Goal: Information Seeking & Learning: Learn about a topic

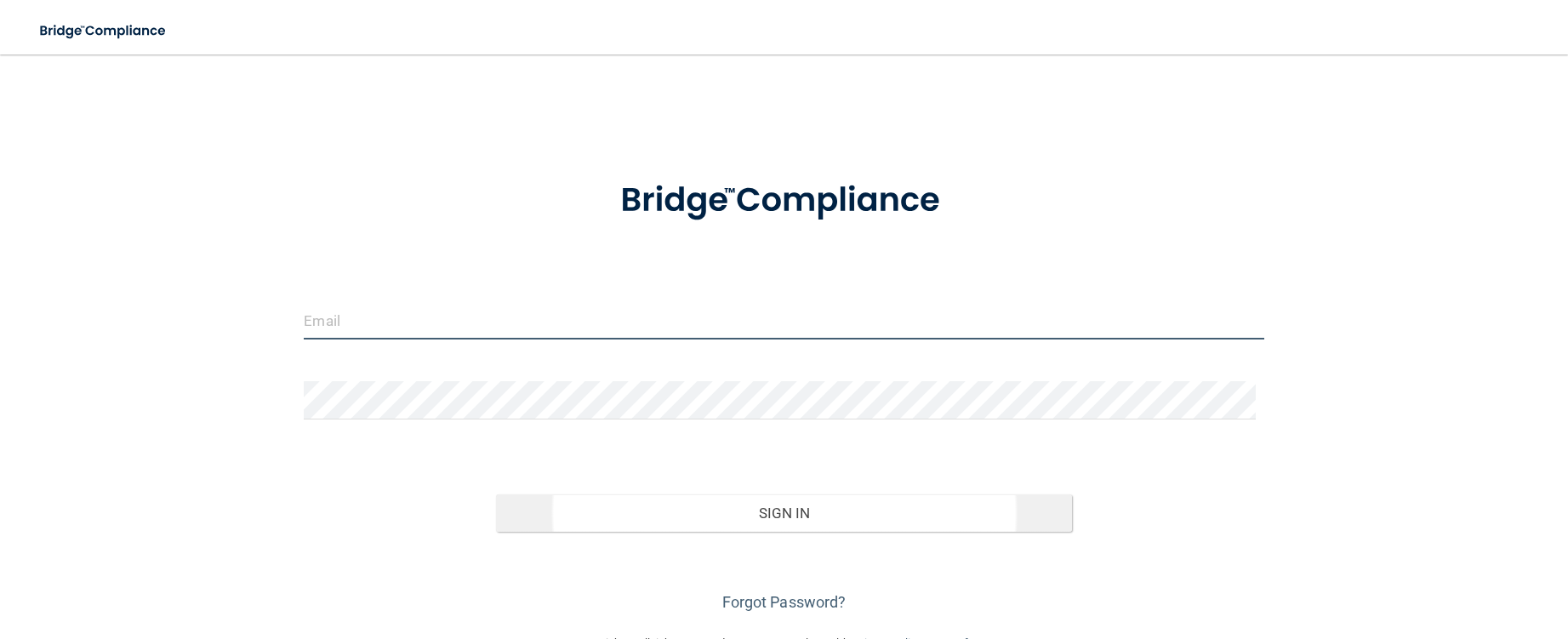
type input "[EMAIL_ADDRESS][DOMAIN_NAME]"
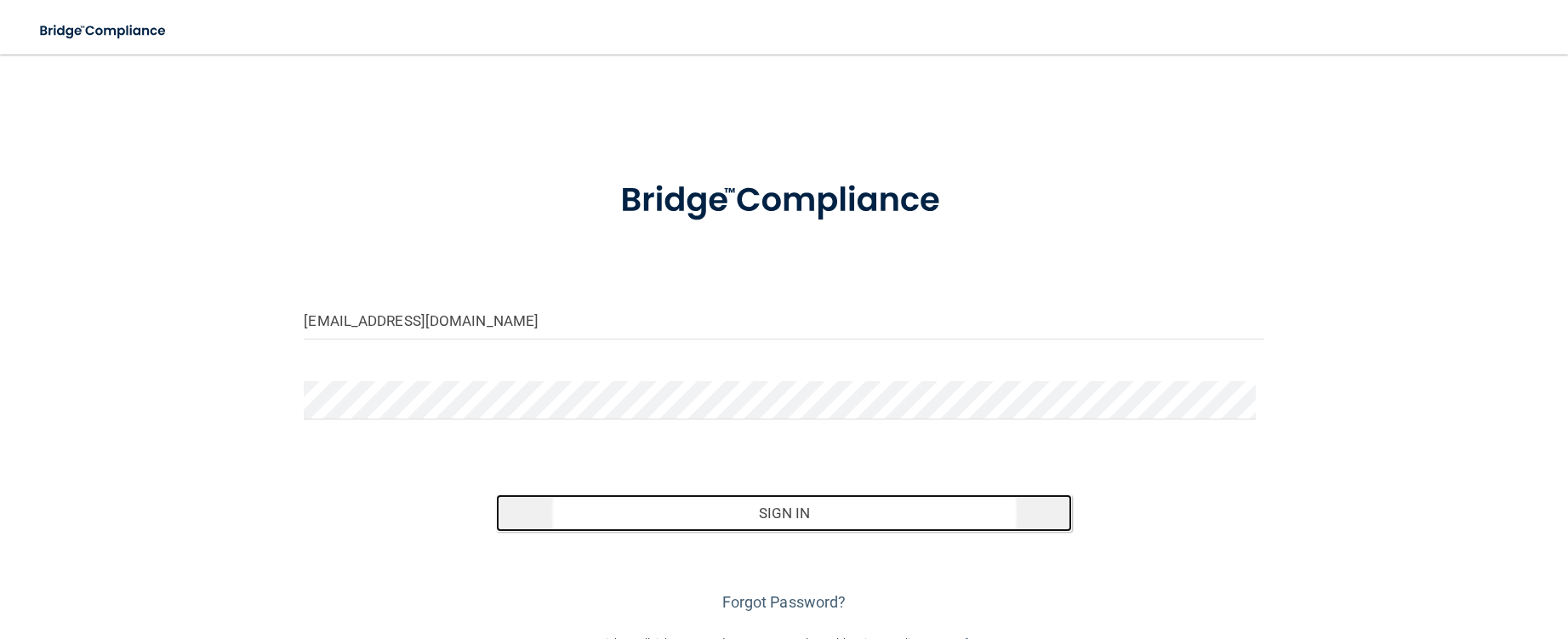
click at [694, 506] on button "Sign In" at bounding box center [783, 513] width 576 height 38
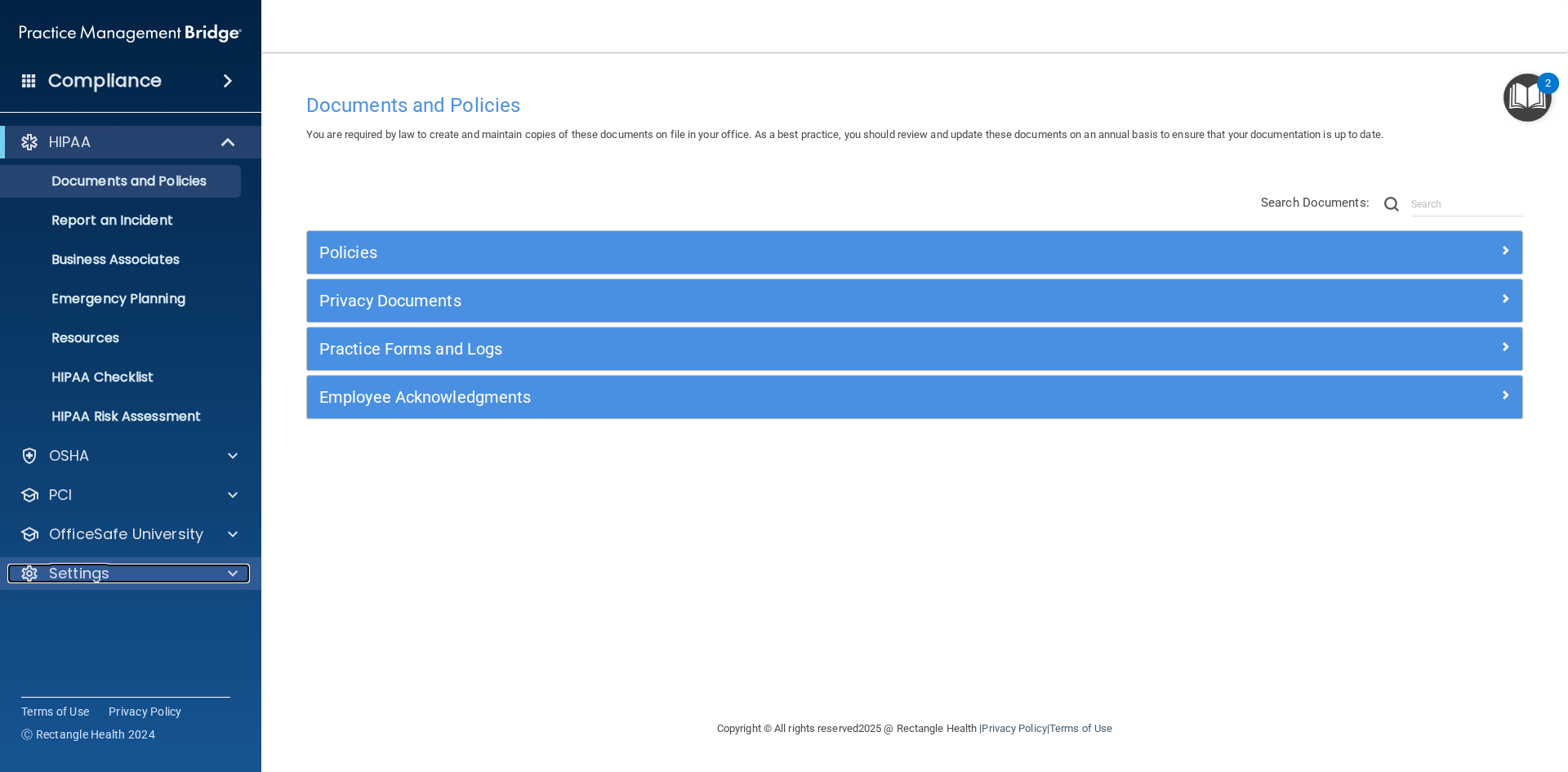
click at [135, 580] on div "Settings" at bounding box center [108, 573] width 203 height 19
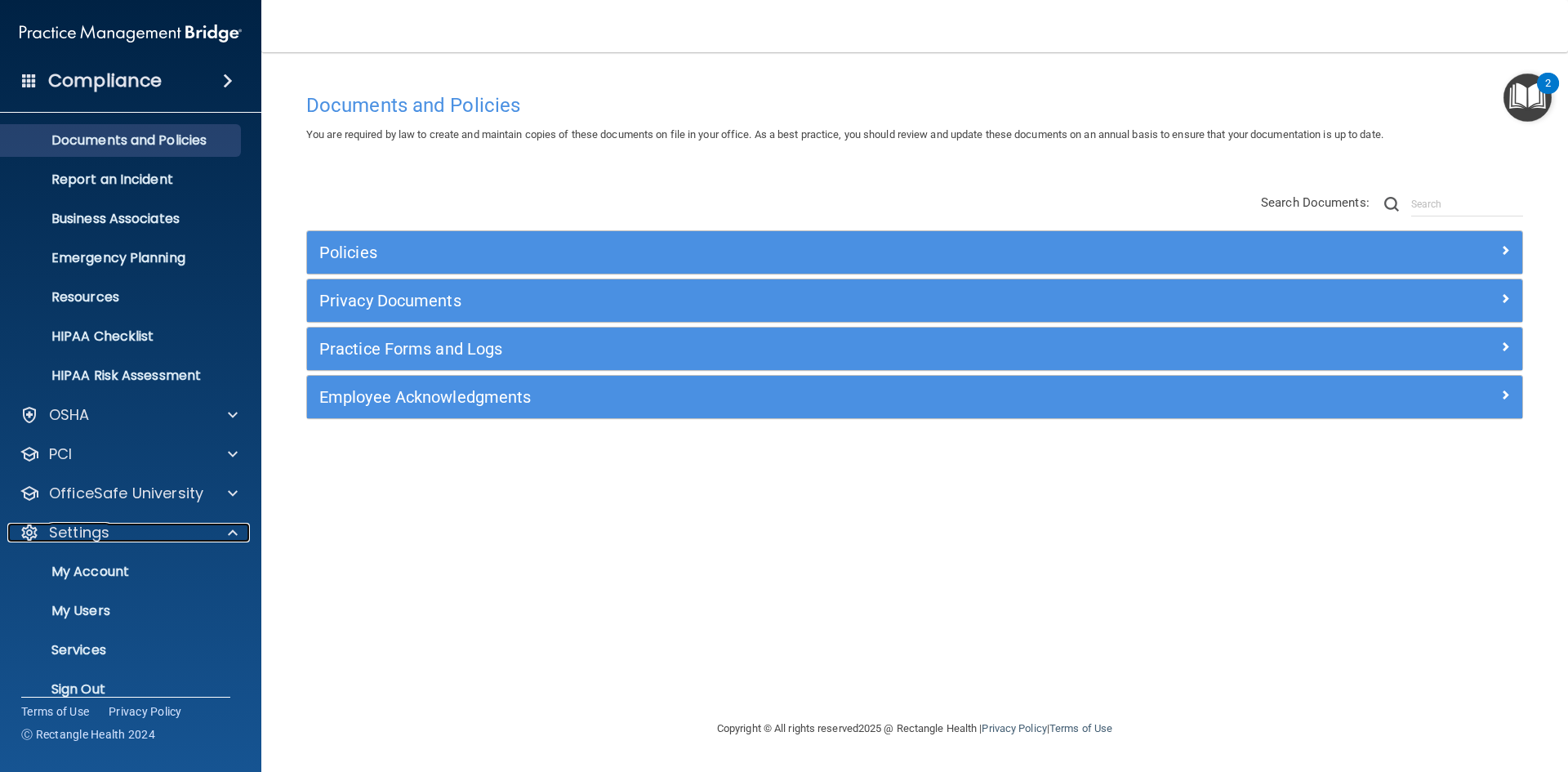
scroll to position [63, 0]
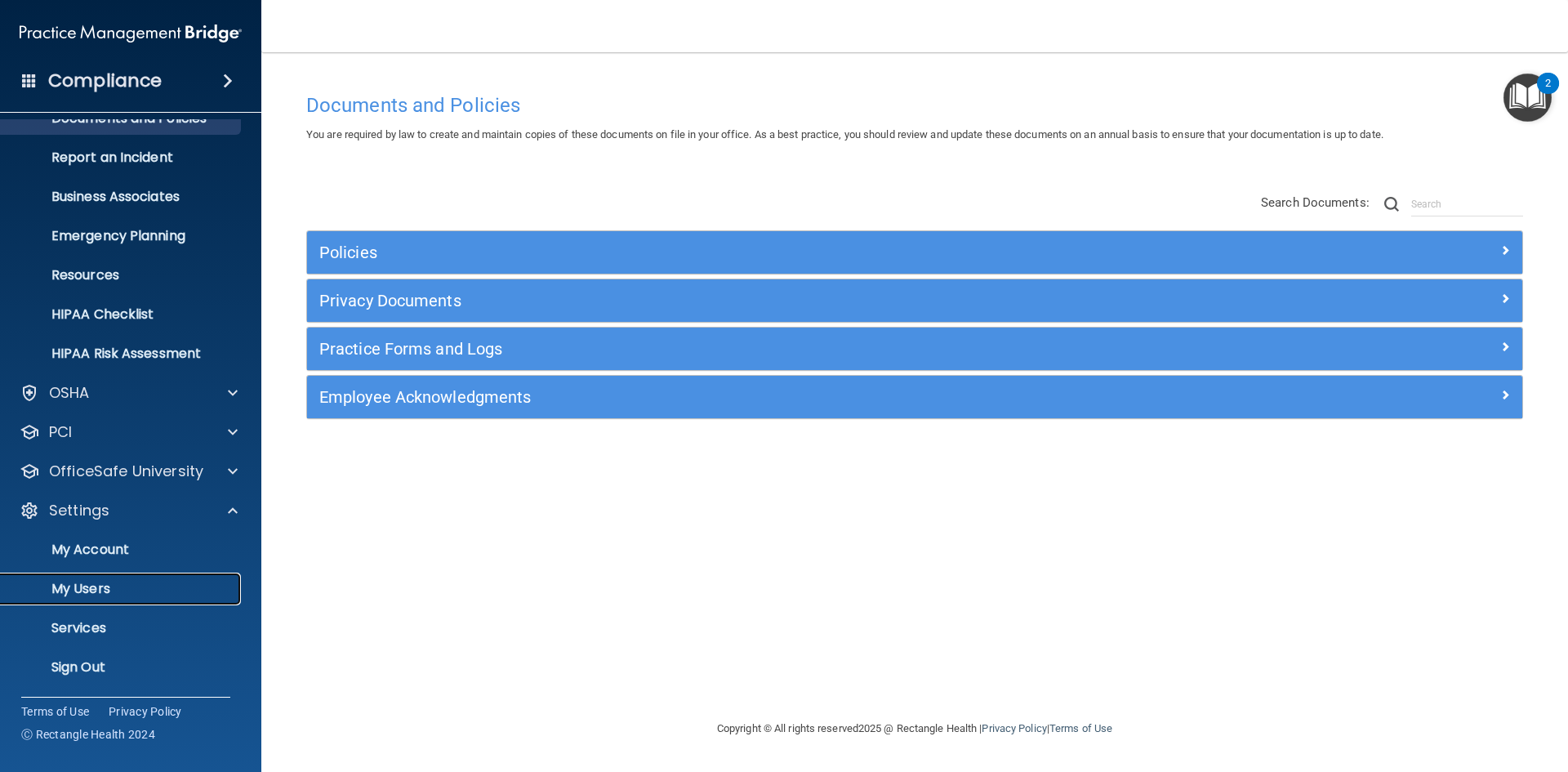
click at [106, 593] on p "My Users" at bounding box center [121, 589] width 223 height 17
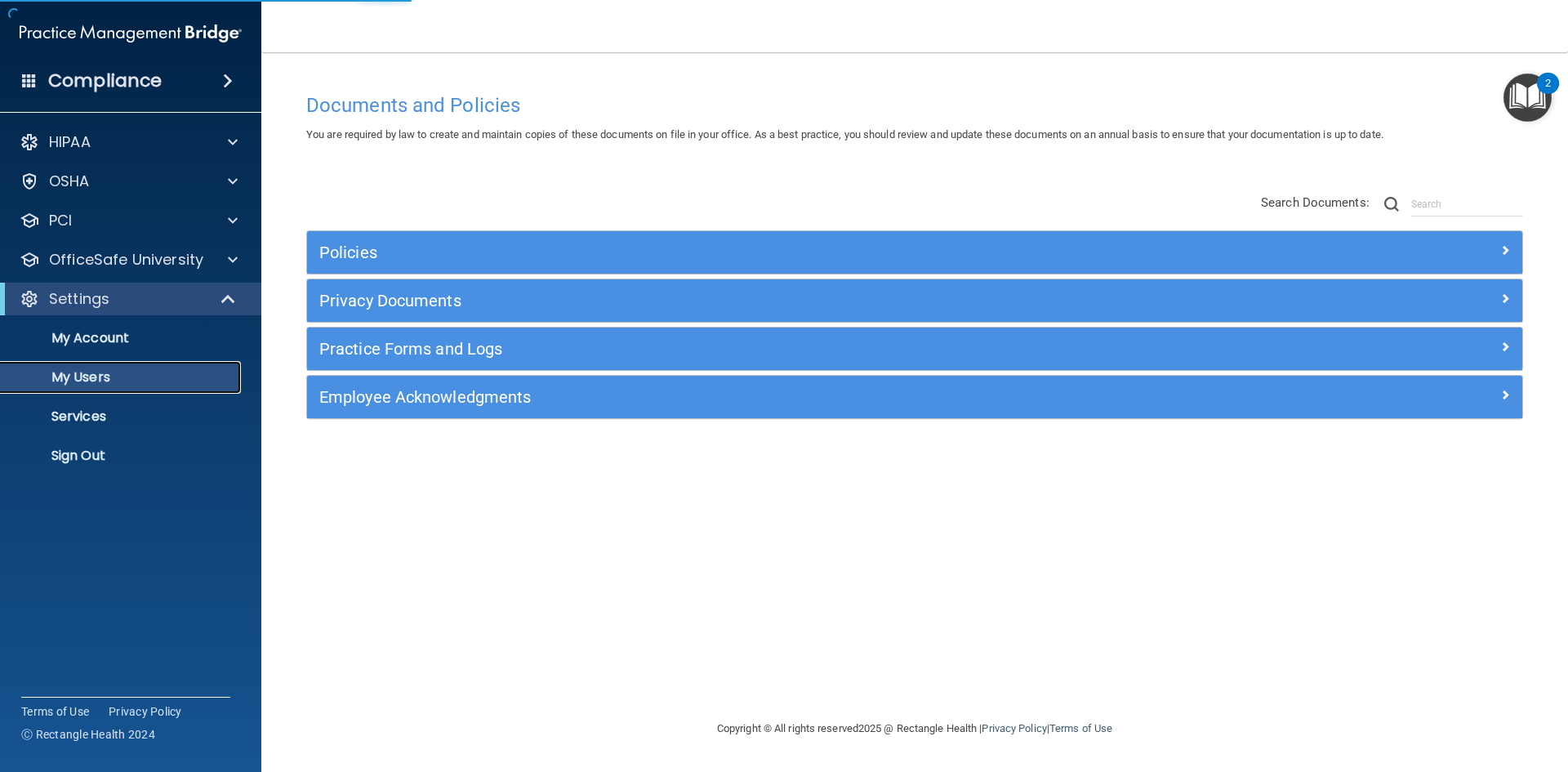
select select "20"
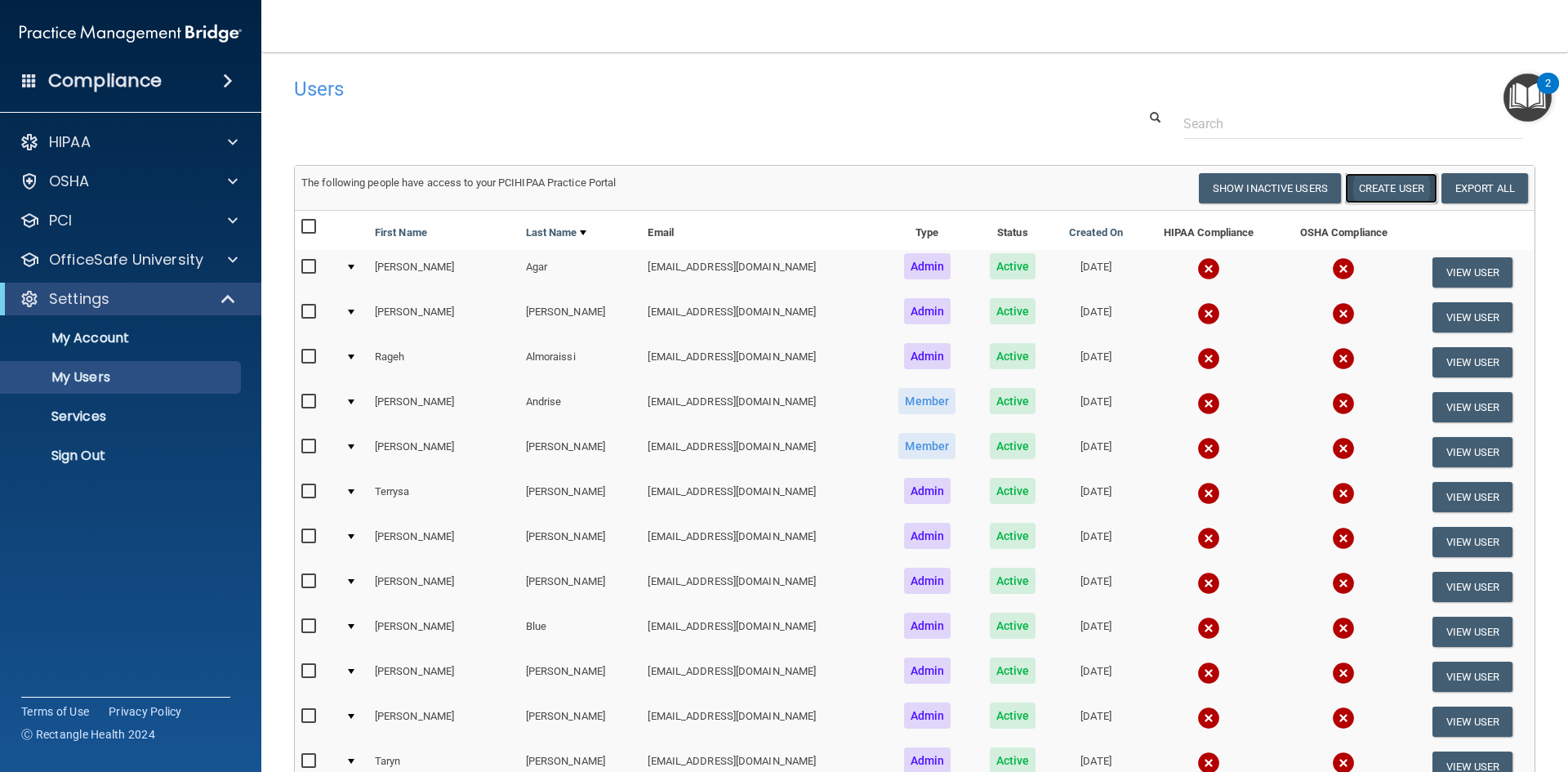
click at [1361, 200] on button "Create User" at bounding box center [1391, 188] width 93 height 31
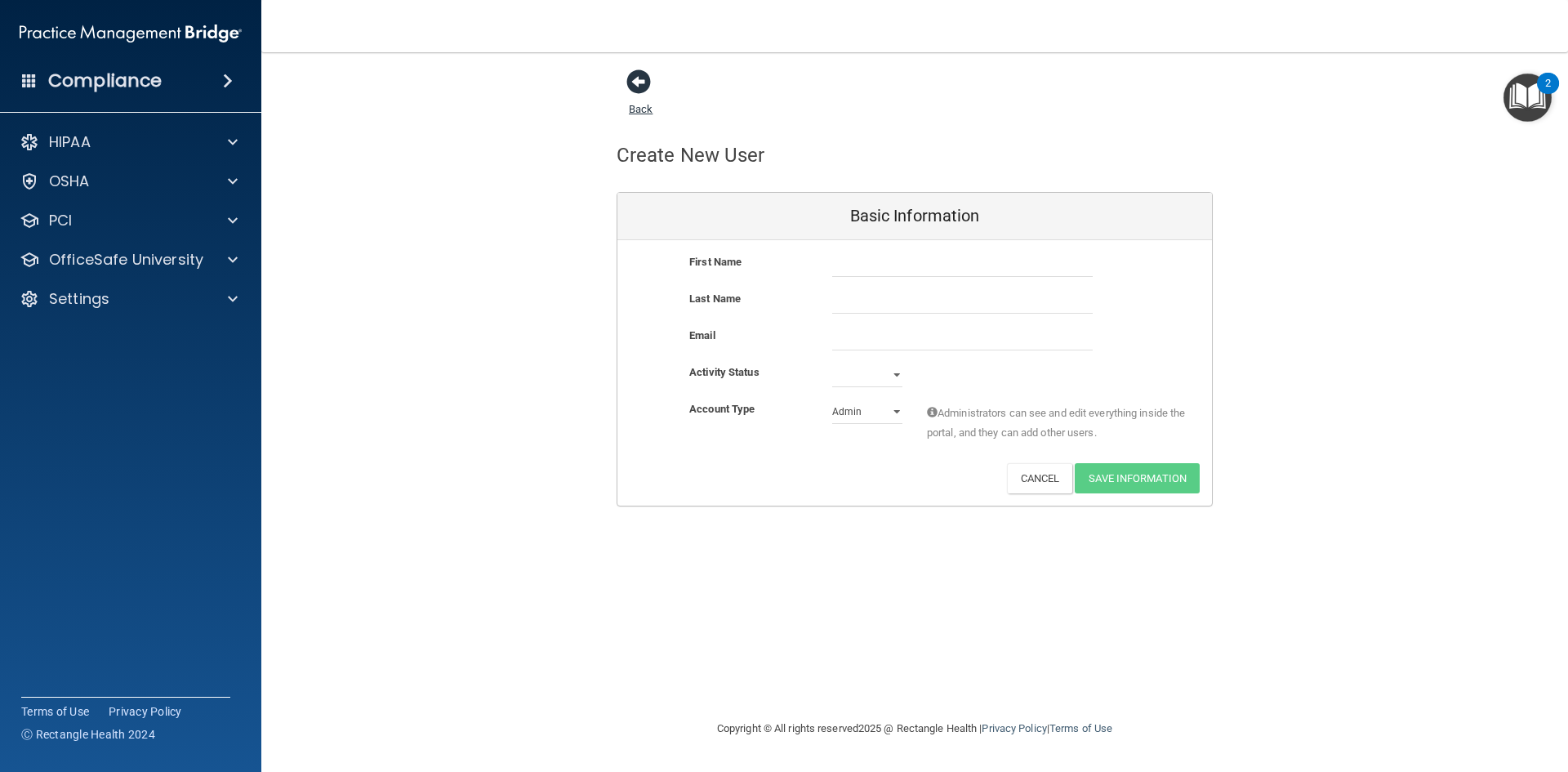
click at [644, 115] on link "Back" at bounding box center [641, 99] width 24 height 31
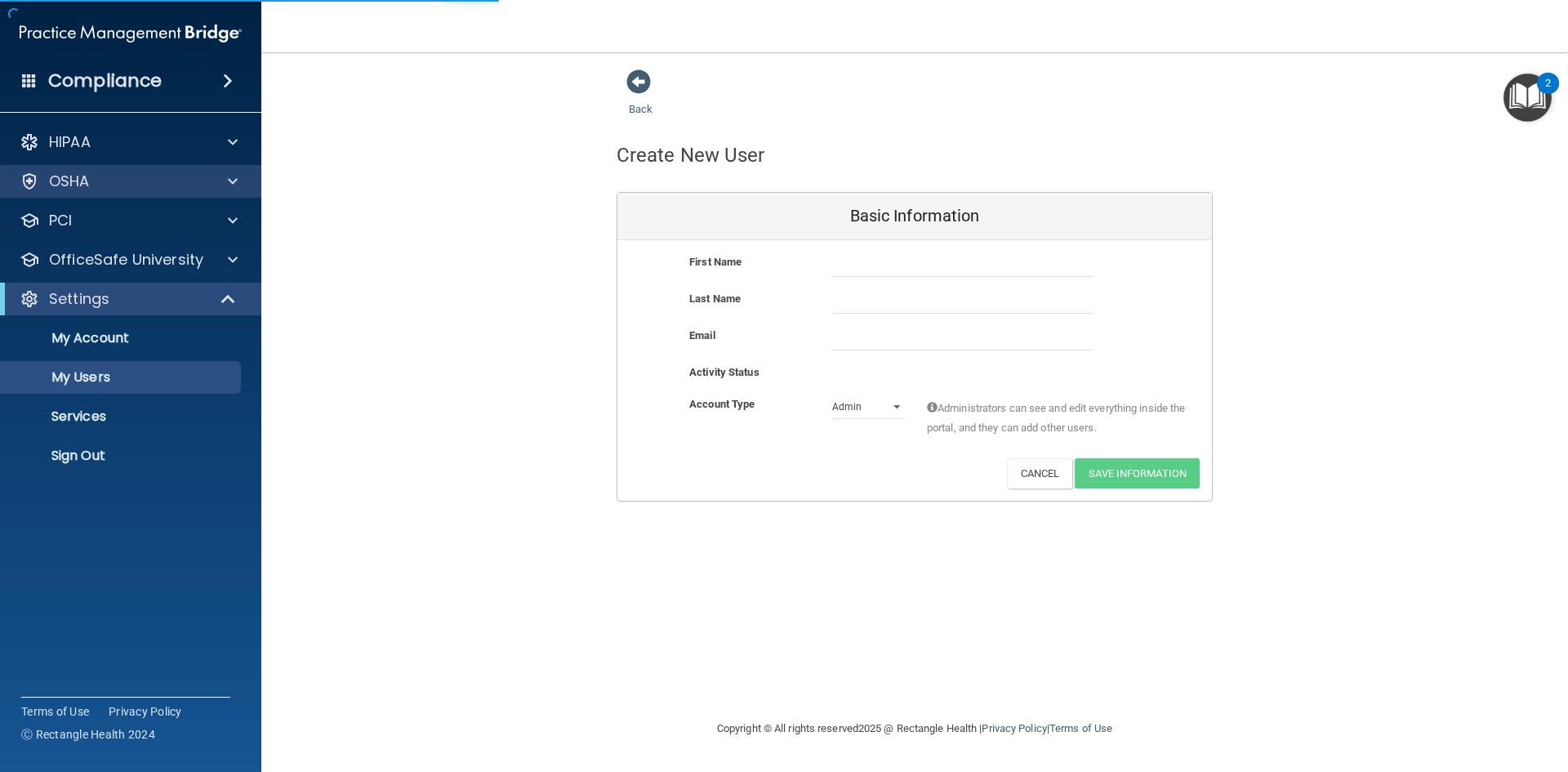
select select "20"
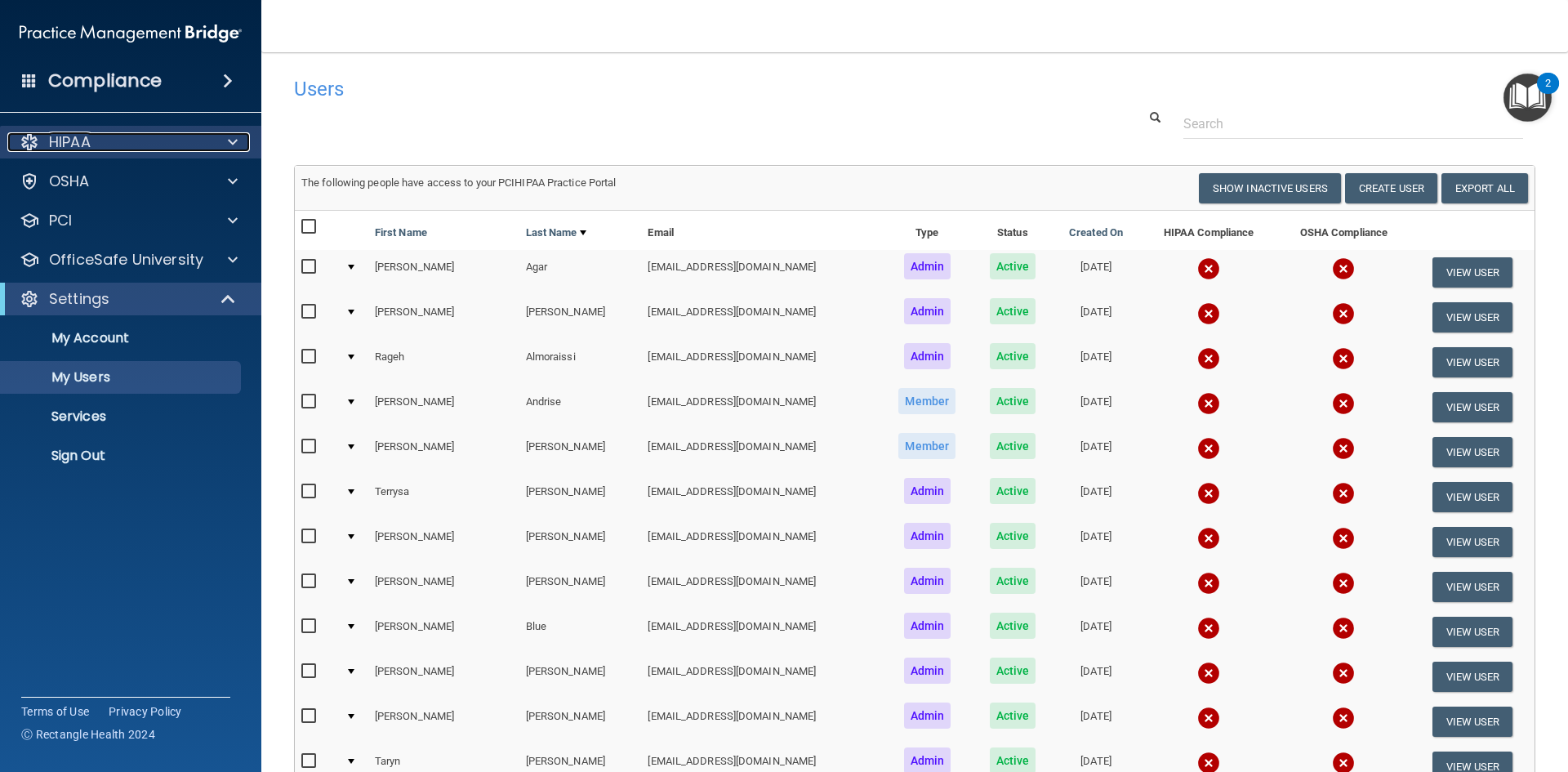
click at [110, 143] on div "HIPAA" at bounding box center [108, 142] width 203 height 19
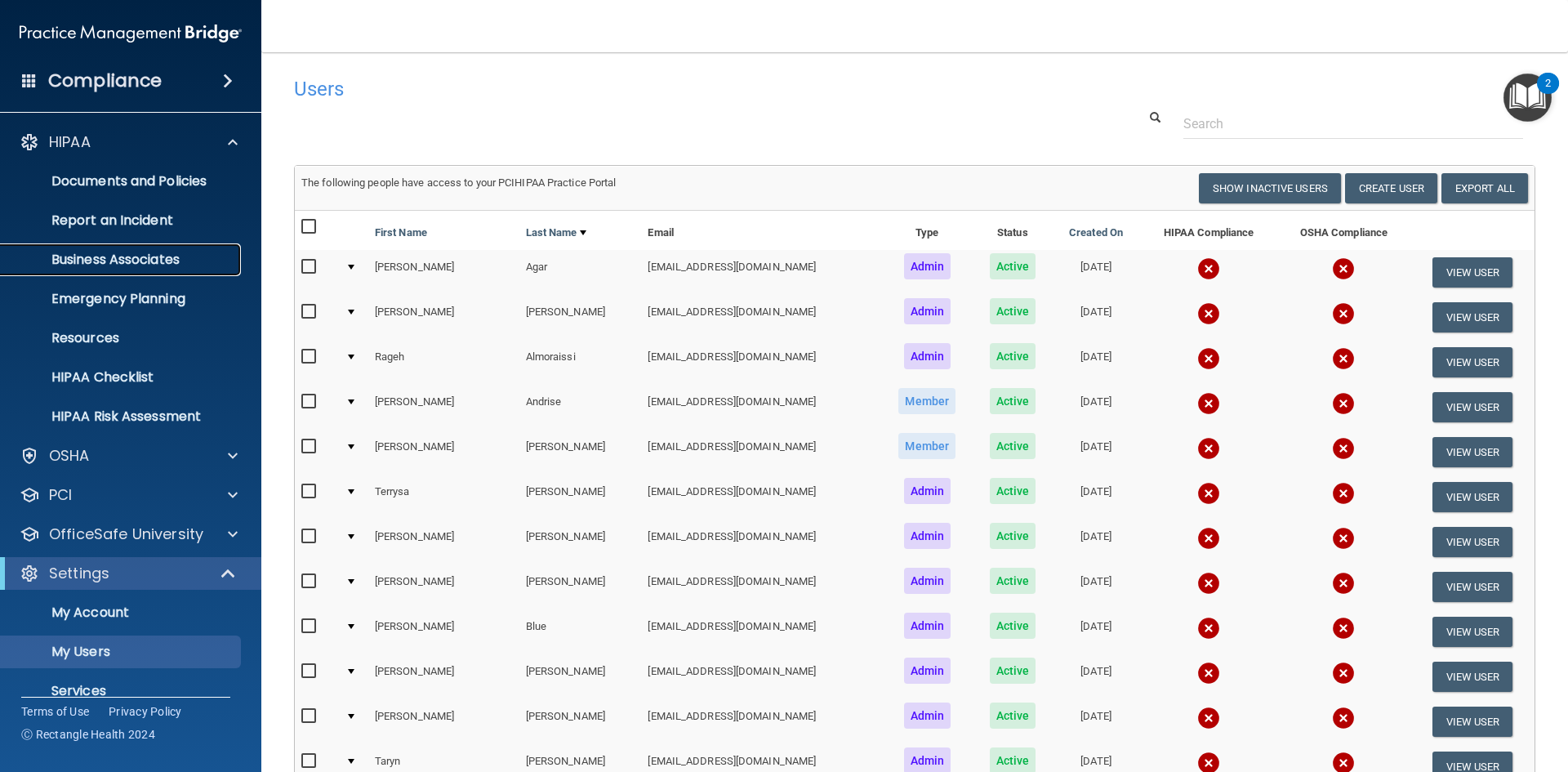
click at [202, 249] on link "Business Associates" at bounding box center [112, 259] width 257 height 32
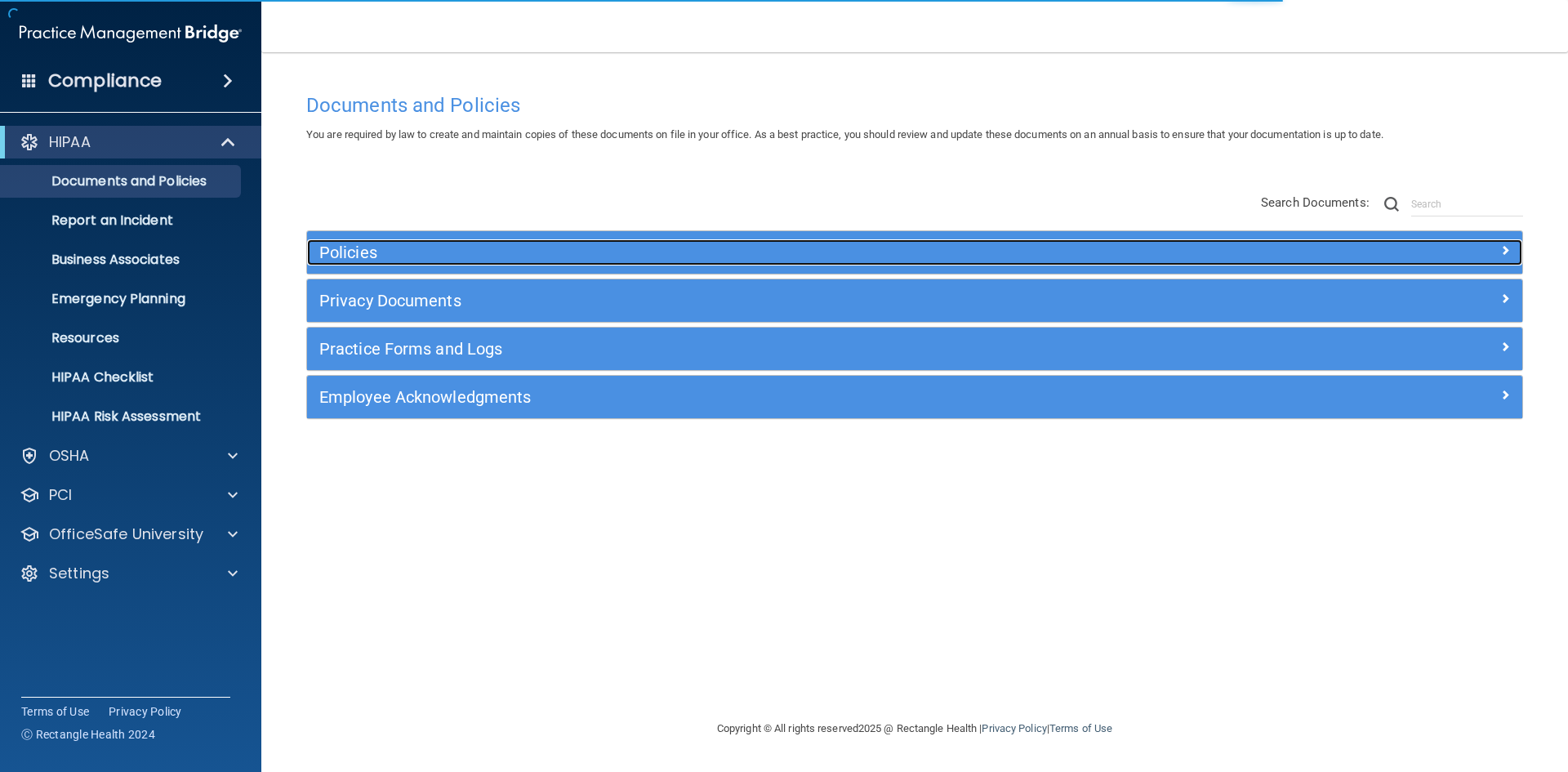
click at [464, 246] on h5 "Policies" at bounding box center [763, 252] width 887 height 18
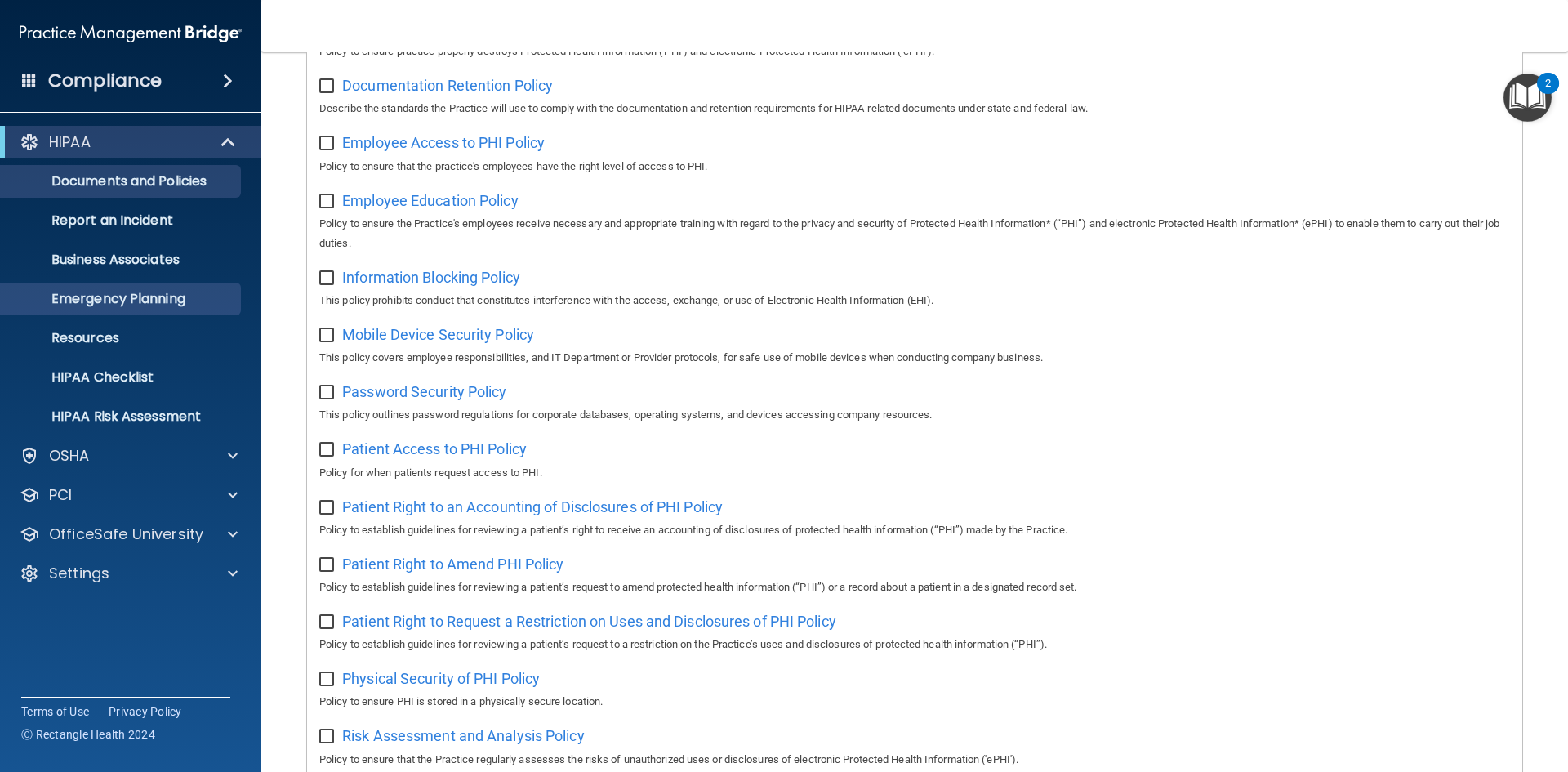
scroll to position [490, 0]
click at [103, 260] on p "Business Associates" at bounding box center [121, 260] width 223 height 17
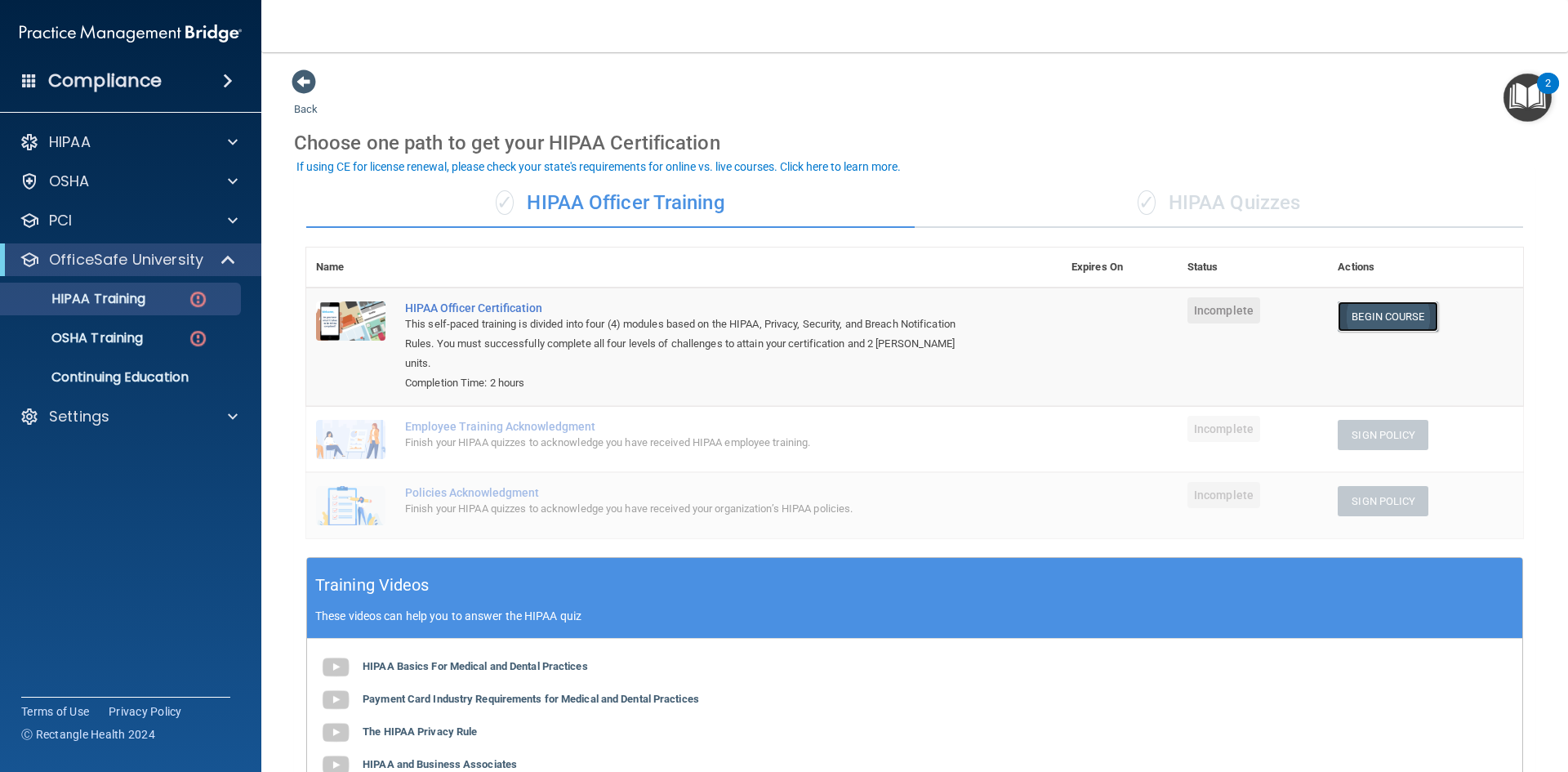
click at [1395, 323] on link "Begin Course" at bounding box center [1388, 317] width 100 height 31
click at [365, 101] on div "Back Choose one path to get your HIPAA Certification ✓ HIPAA Officer Training ✓…" at bounding box center [915, 533] width 1241 height 930
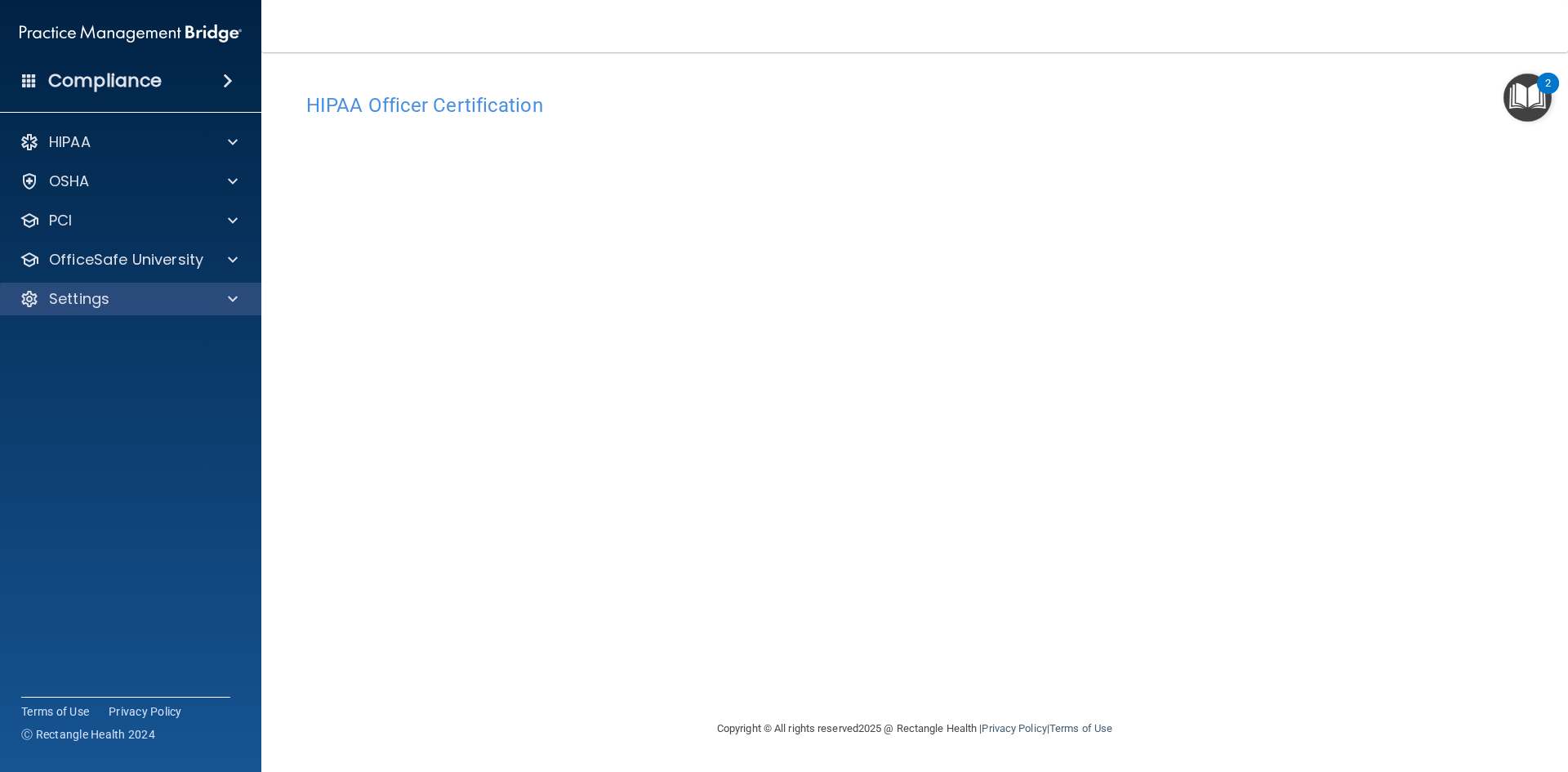
click at [86, 284] on div "Settings" at bounding box center [131, 298] width 262 height 32
click at [135, 303] on div "Settings" at bounding box center [108, 298] width 203 height 19
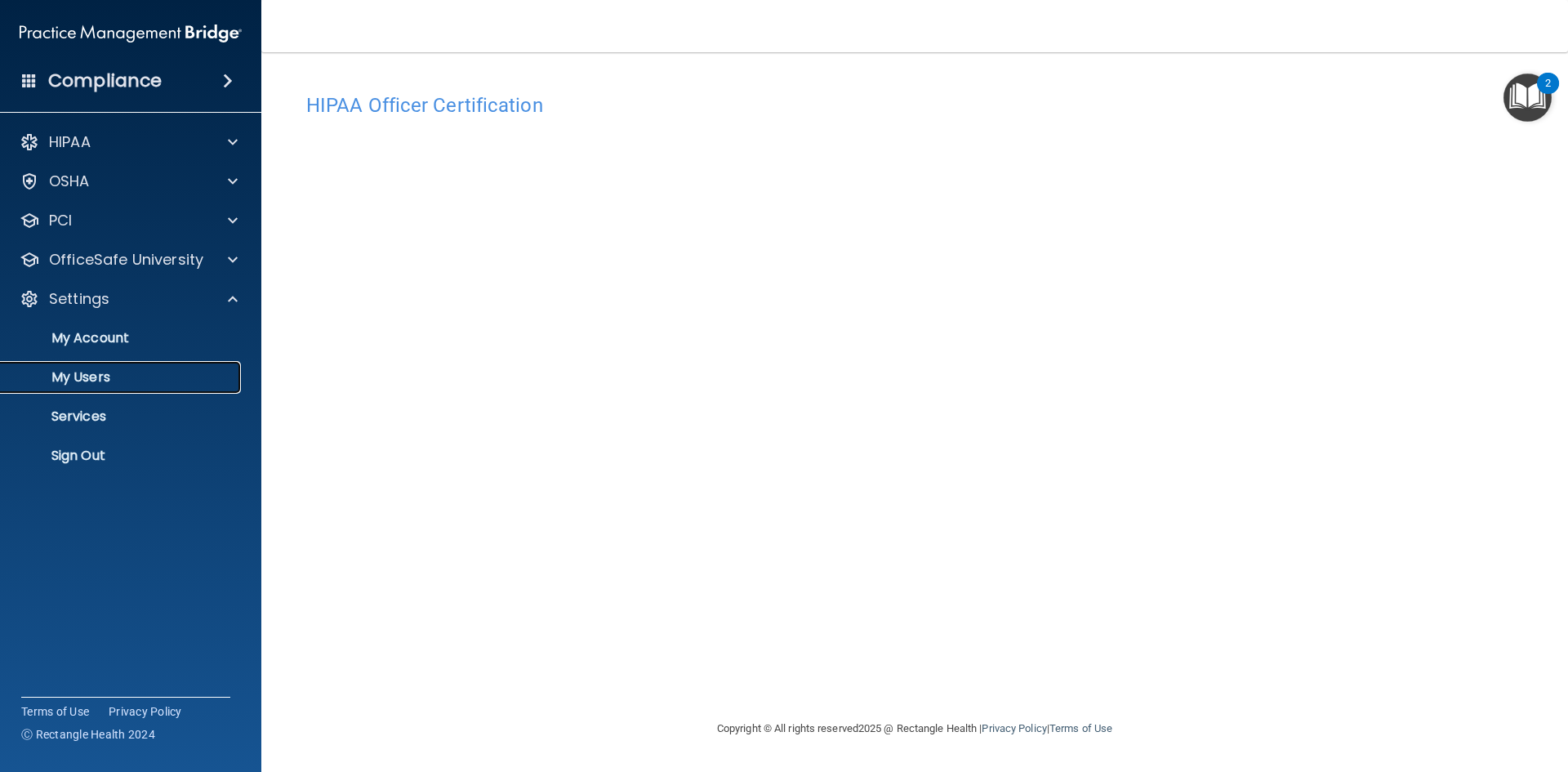
click at [121, 369] on p "My Users" at bounding box center [121, 378] width 223 height 17
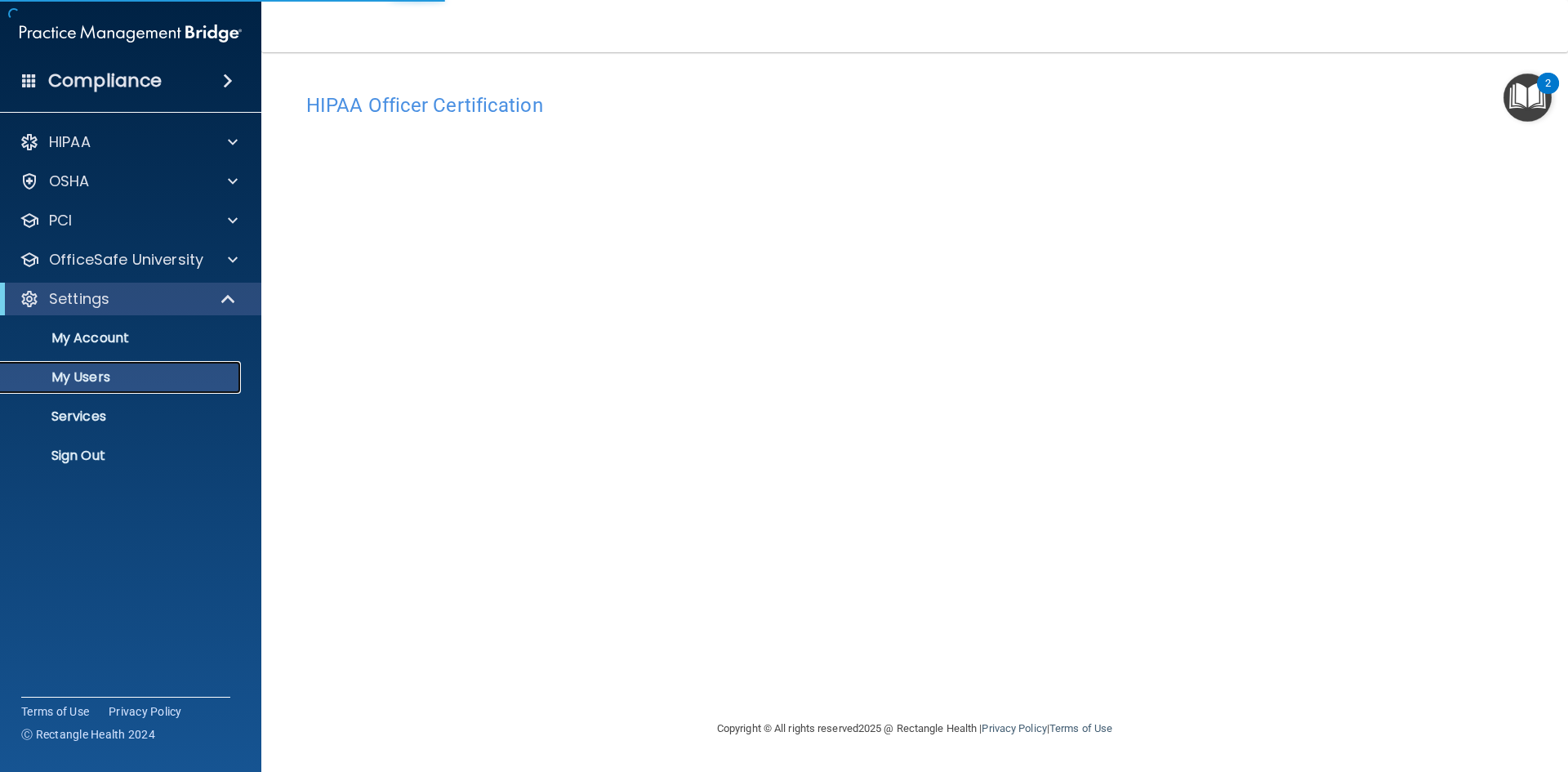
select select "20"
